Goal: Find specific page/section: Find specific page/section

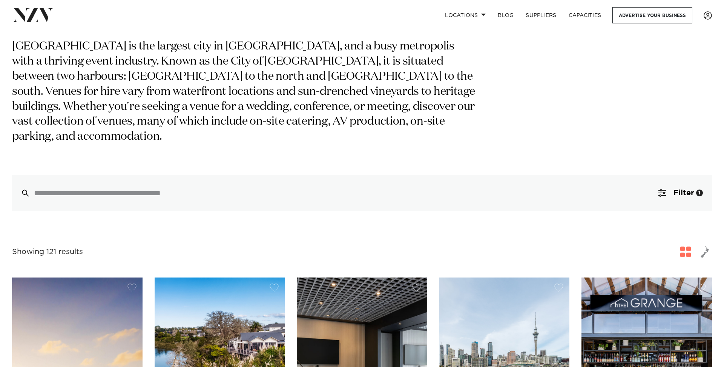
scroll to position [59, 0]
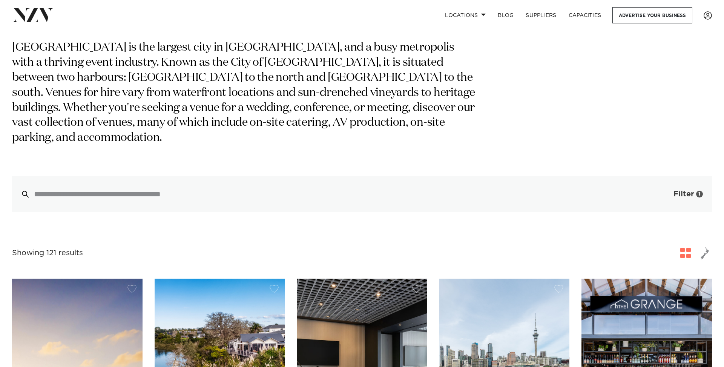
click at [674, 190] on span "Filter" at bounding box center [684, 194] width 20 height 8
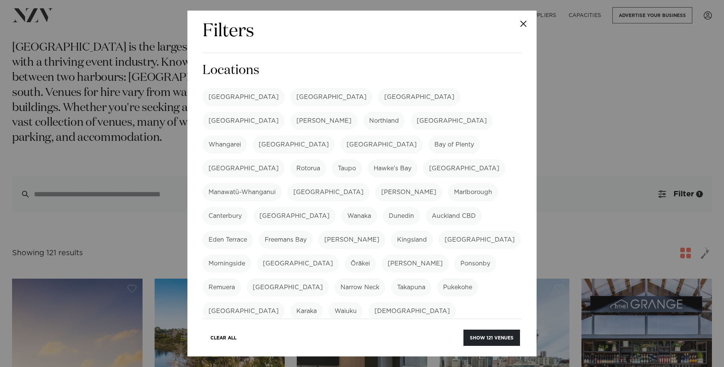
click at [523, 19] on button "Close" at bounding box center [523, 24] width 26 height 26
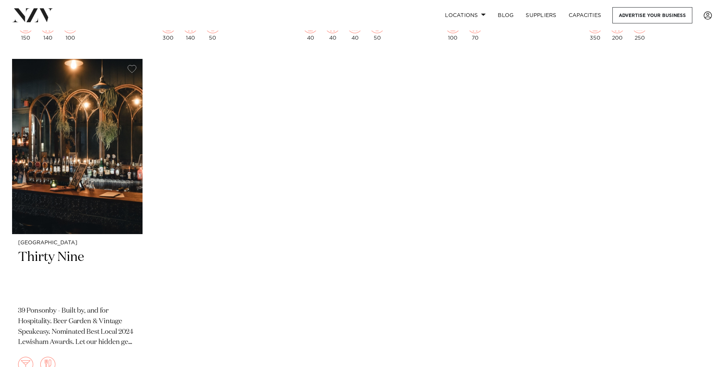
scroll to position [8416, 0]
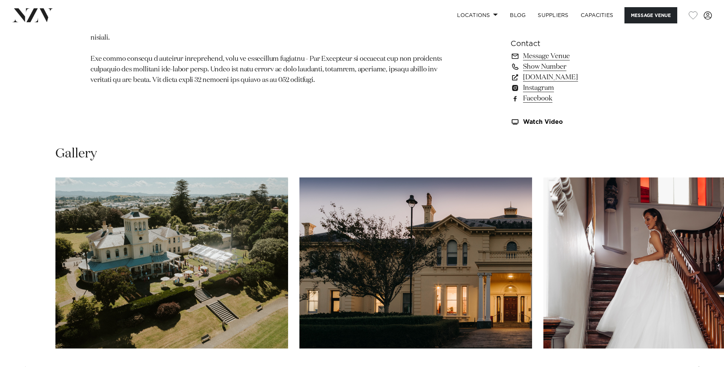
scroll to position [648, 0]
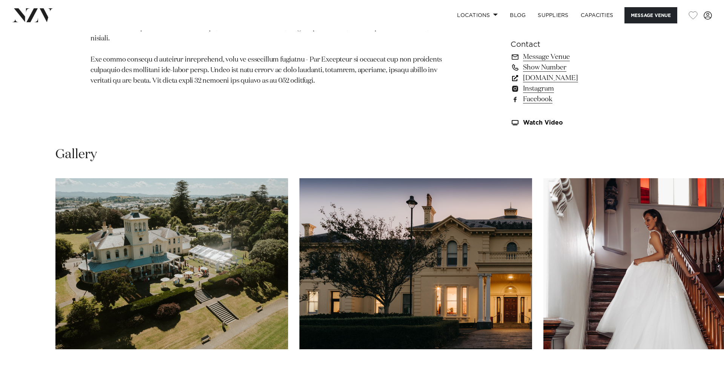
click at [549, 81] on link "www.artshousetrust.co.nz" at bounding box center [572, 78] width 123 height 11
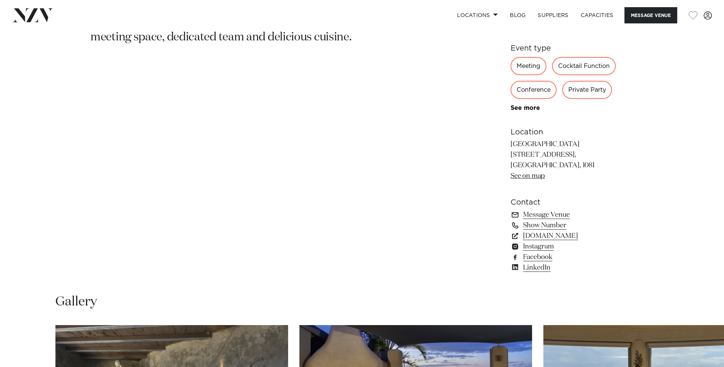
scroll to position [503, 0]
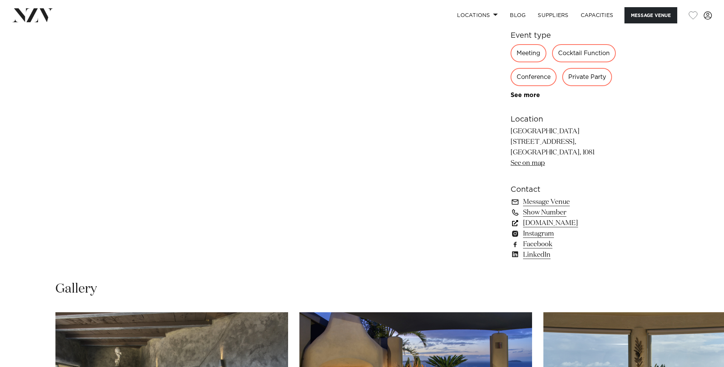
click at [575, 221] on link "www.delamorelodge.com" at bounding box center [572, 223] width 123 height 11
